Goal: Task Accomplishment & Management: Use online tool/utility

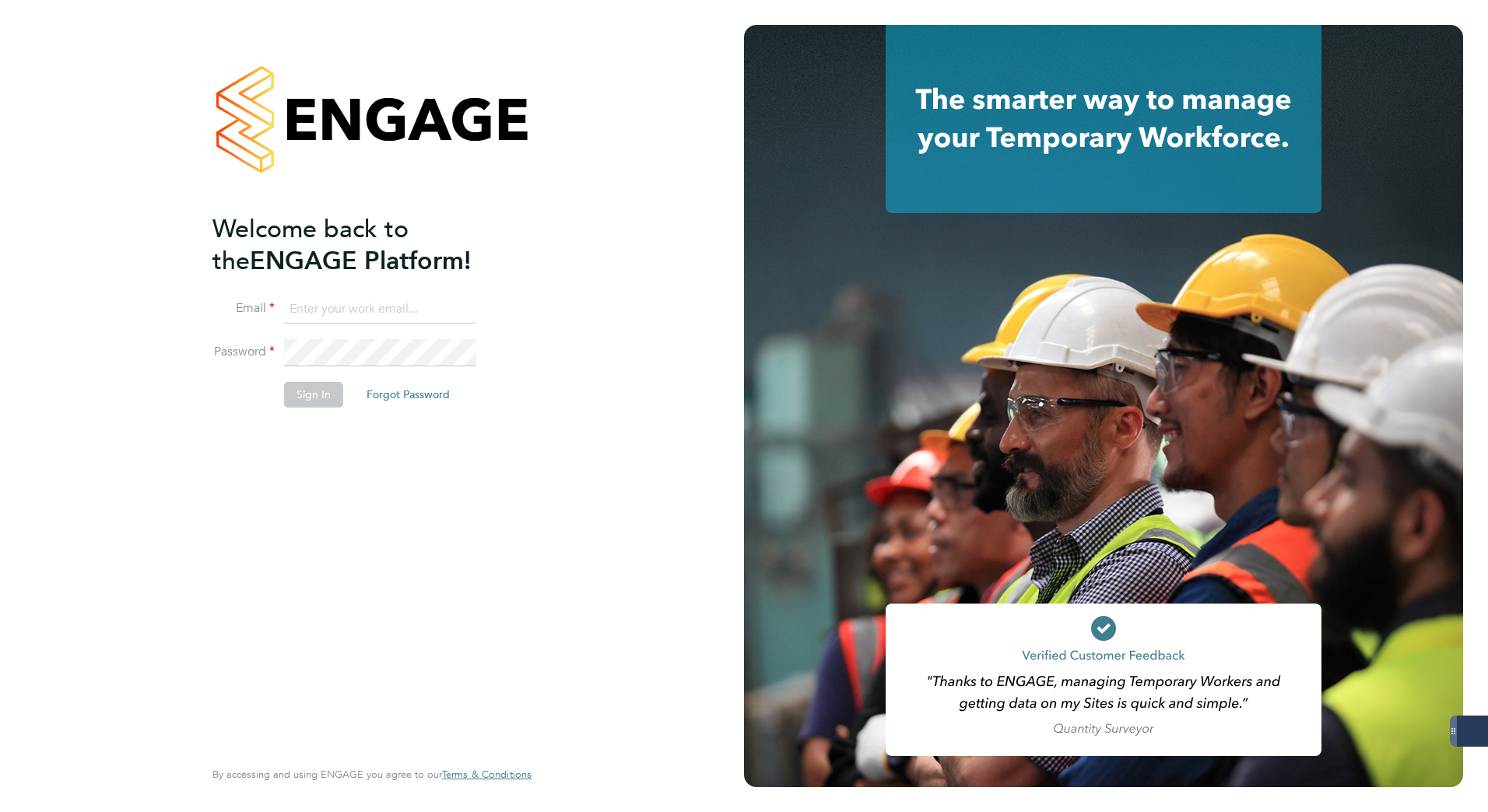
type input "[PERSON_NAME][EMAIL_ADDRESS][DOMAIN_NAME]"
click at [320, 387] on button "Sign In" at bounding box center [313, 395] width 59 height 25
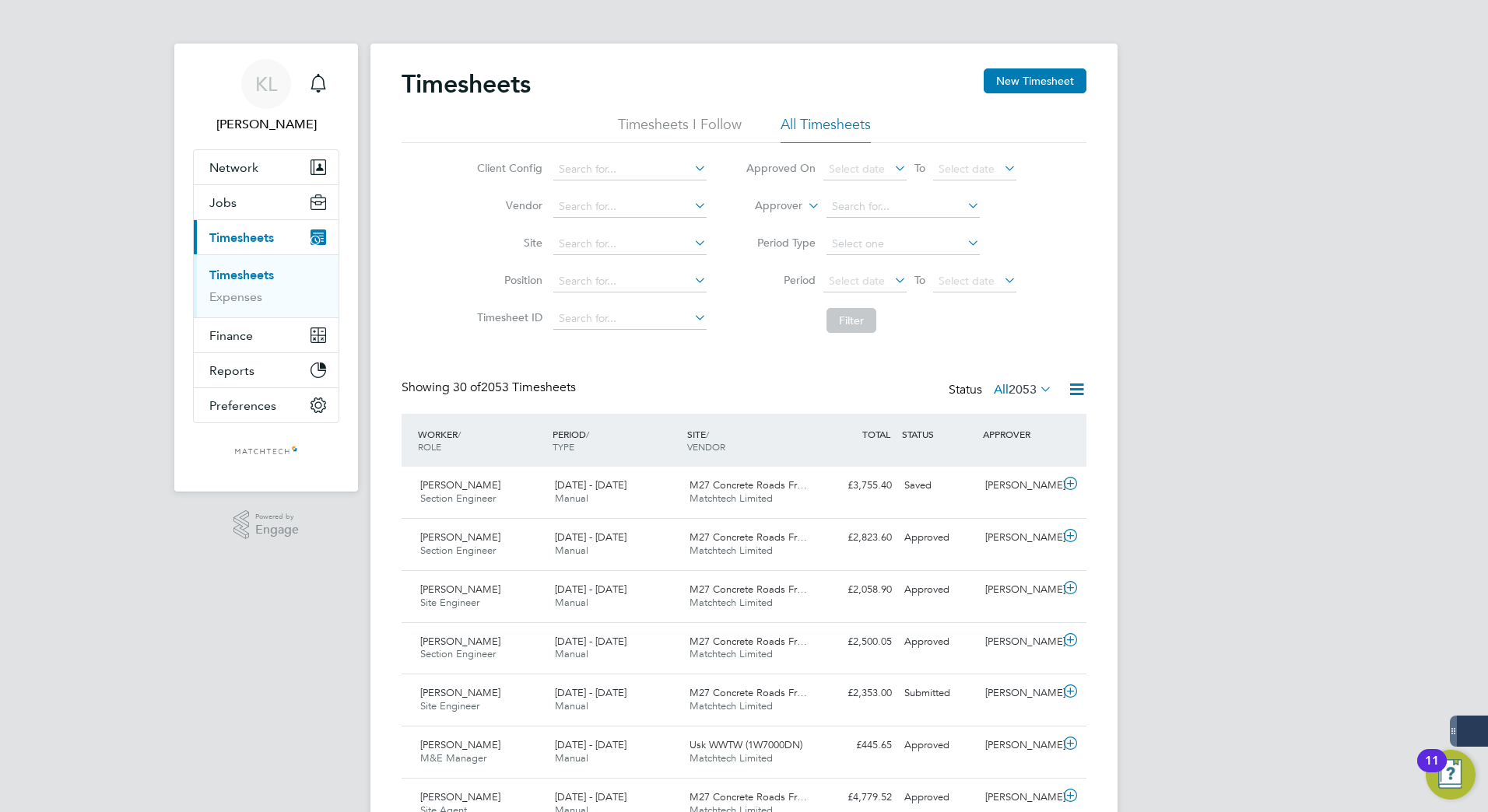
click at [253, 275] on link "Timesheets" at bounding box center [242, 275] width 65 height 15
click at [844, 119] on li "All Timesheets" at bounding box center [826, 129] width 90 height 28
click at [1080, 391] on icon at bounding box center [1077, 389] width 20 height 20
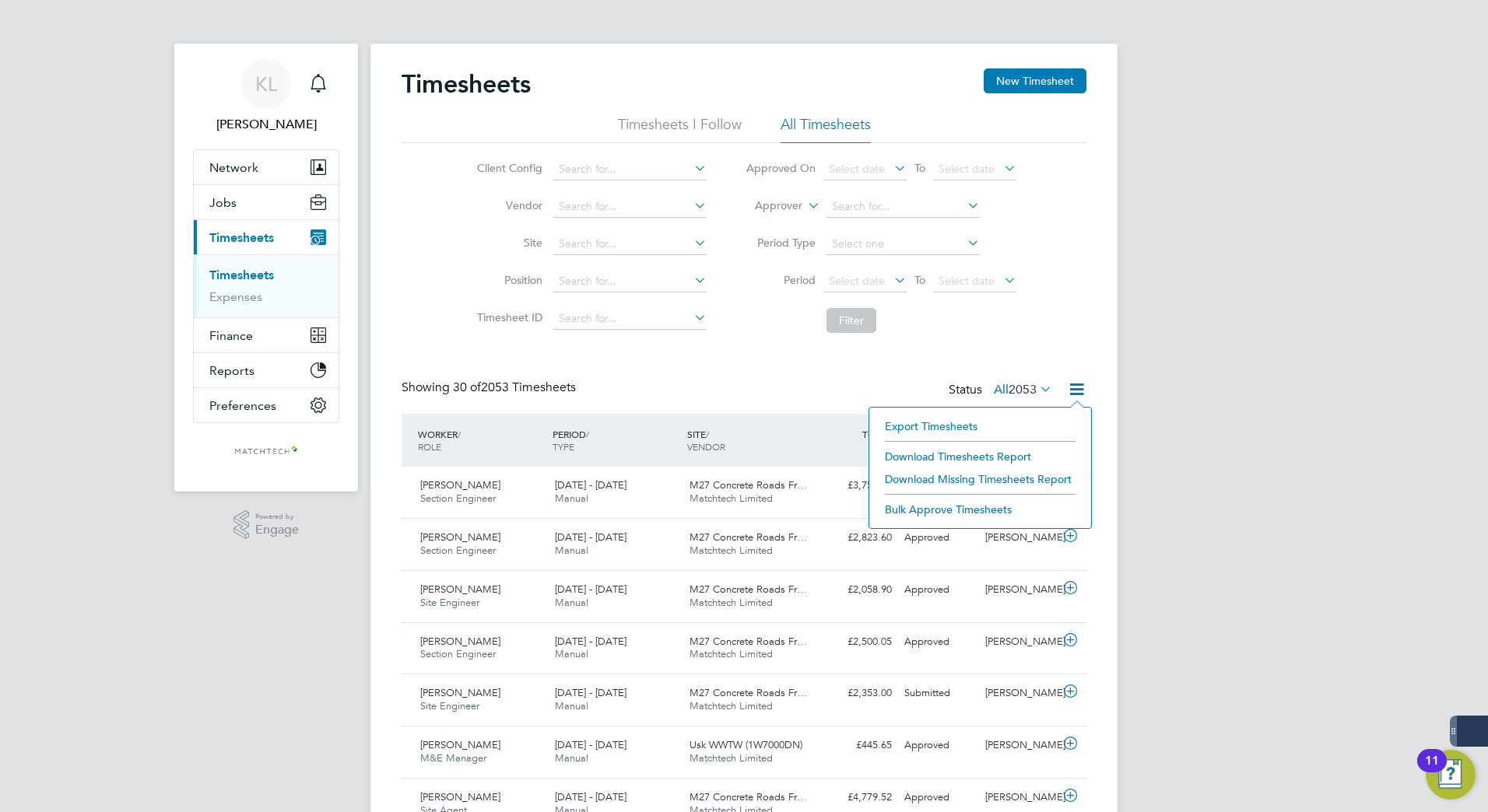
click at [913, 426] on li "Export Timesheets" at bounding box center [980, 427] width 206 height 22
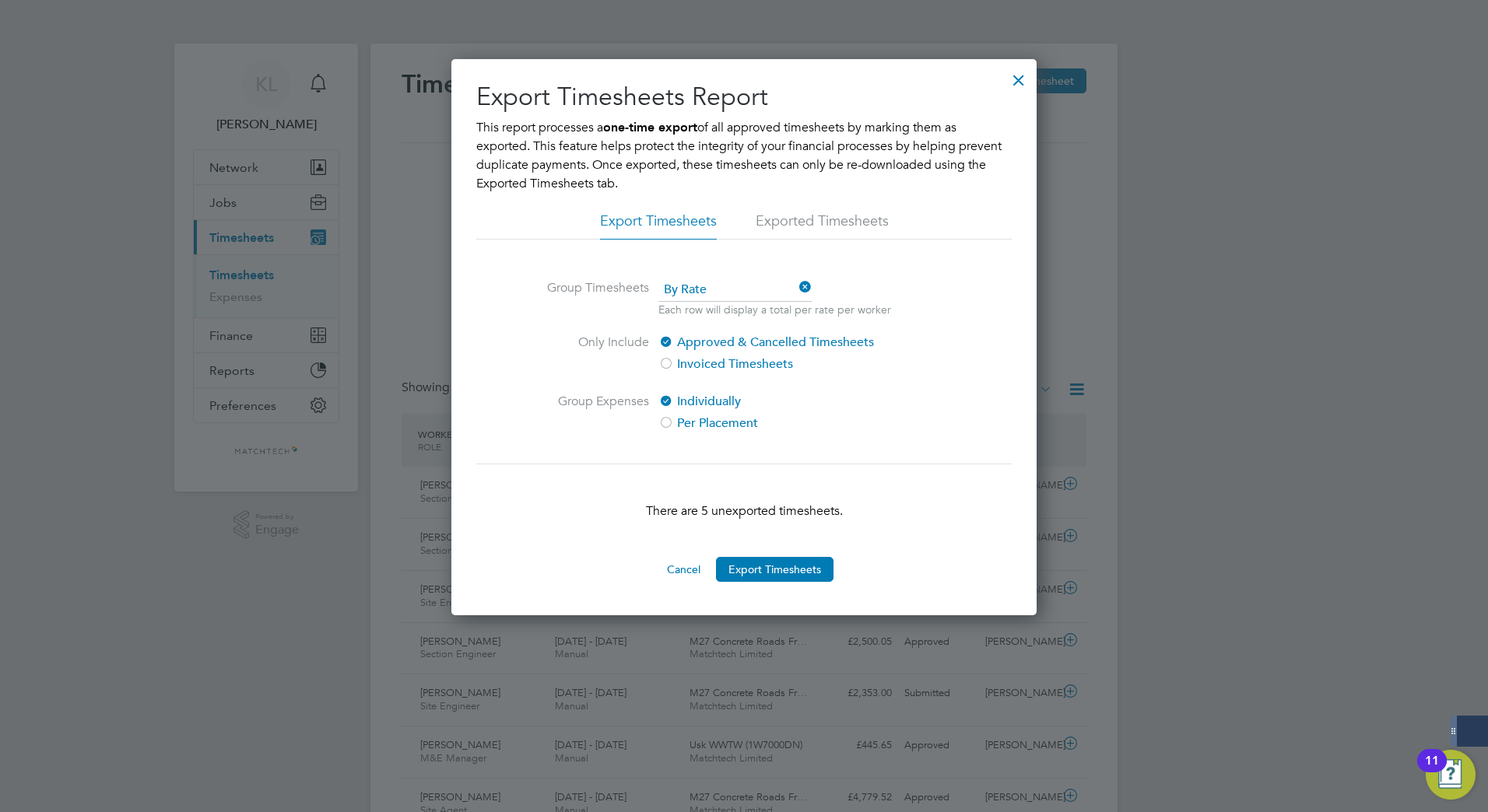
click at [1026, 78] on div at bounding box center [1018, 76] width 28 height 28
